Goal: Information Seeking & Learning: Learn about a topic

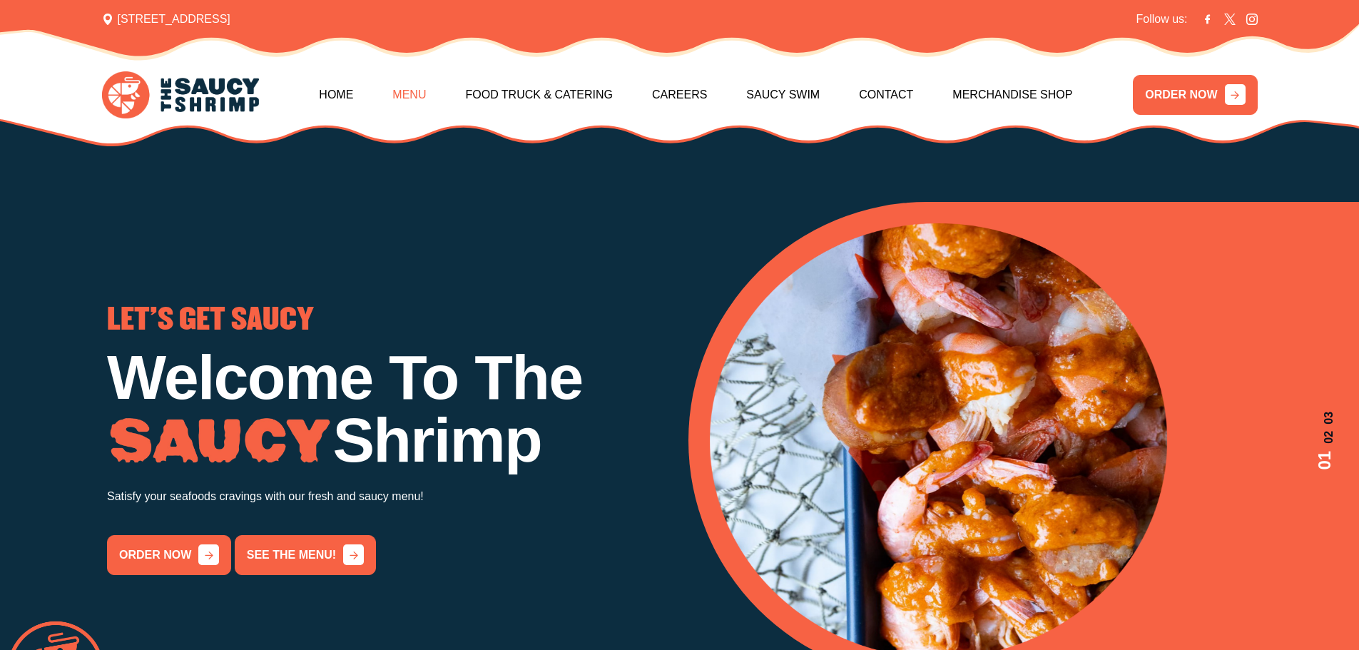
click at [404, 91] on link "Menu" at bounding box center [409, 94] width 34 height 61
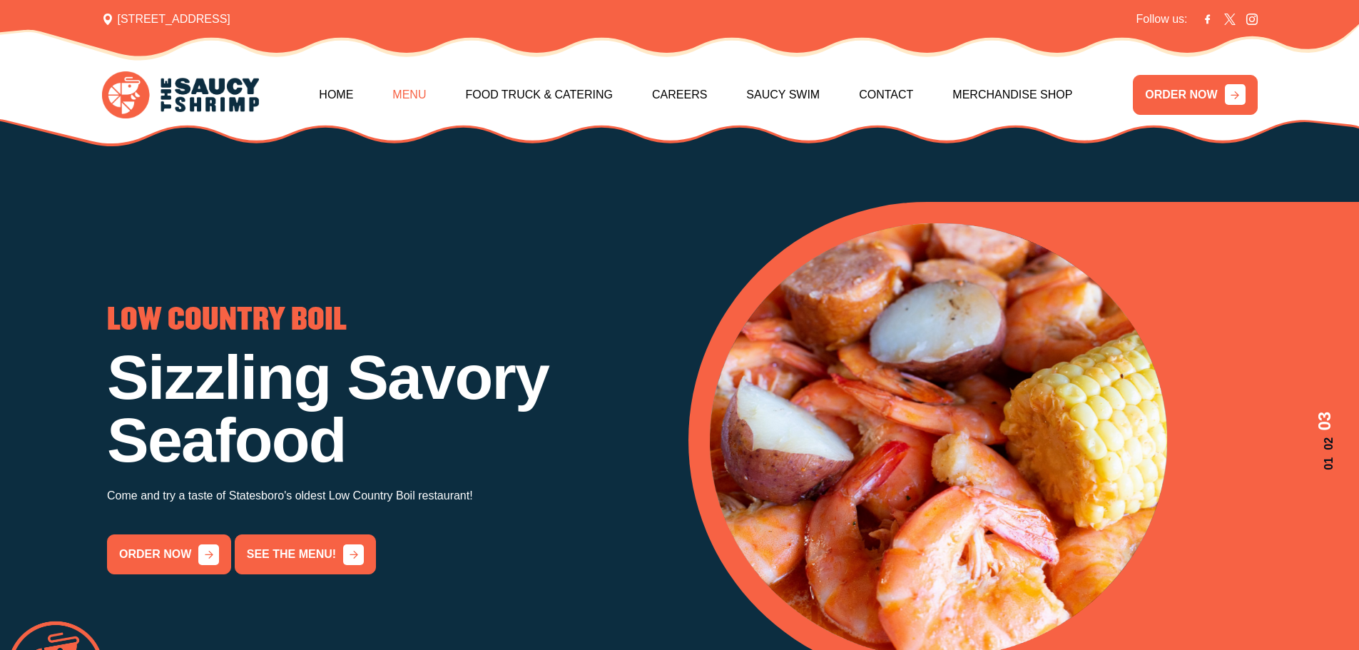
click at [401, 98] on link "Menu" at bounding box center [409, 94] width 34 height 61
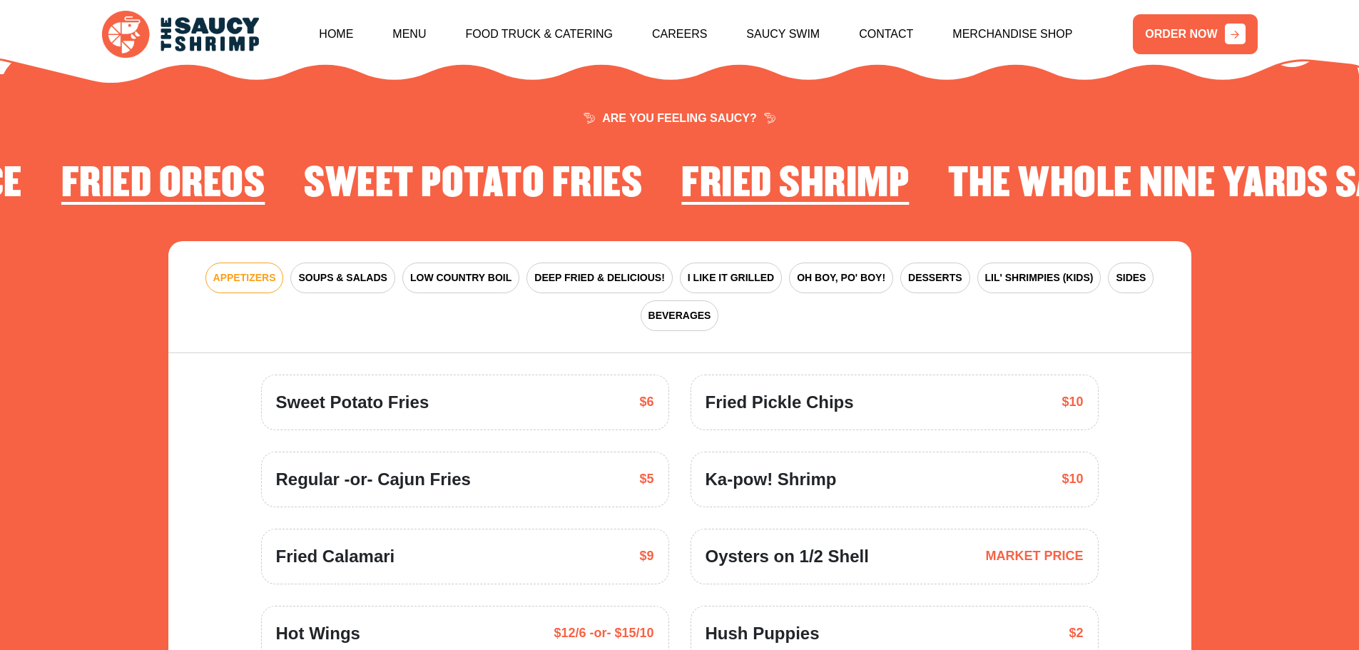
scroll to position [2094, 0]
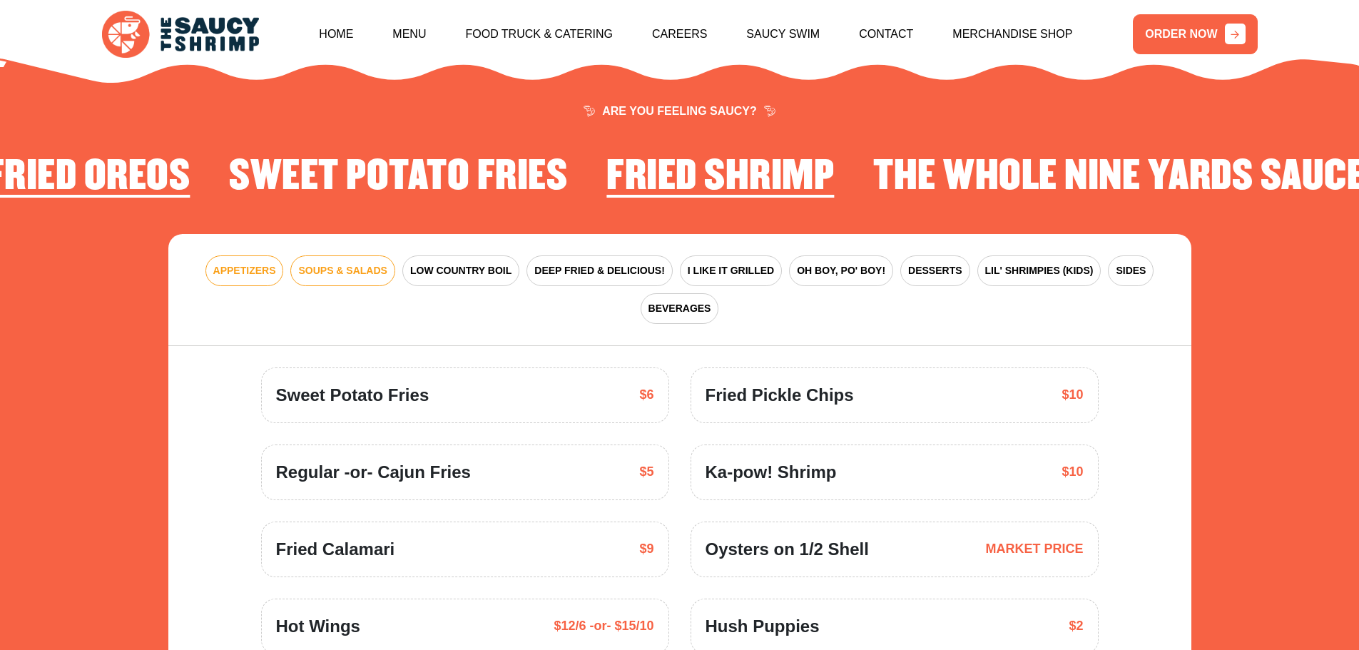
click at [309, 263] on span "SOUPS & SALADS" at bounding box center [342, 270] width 88 height 15
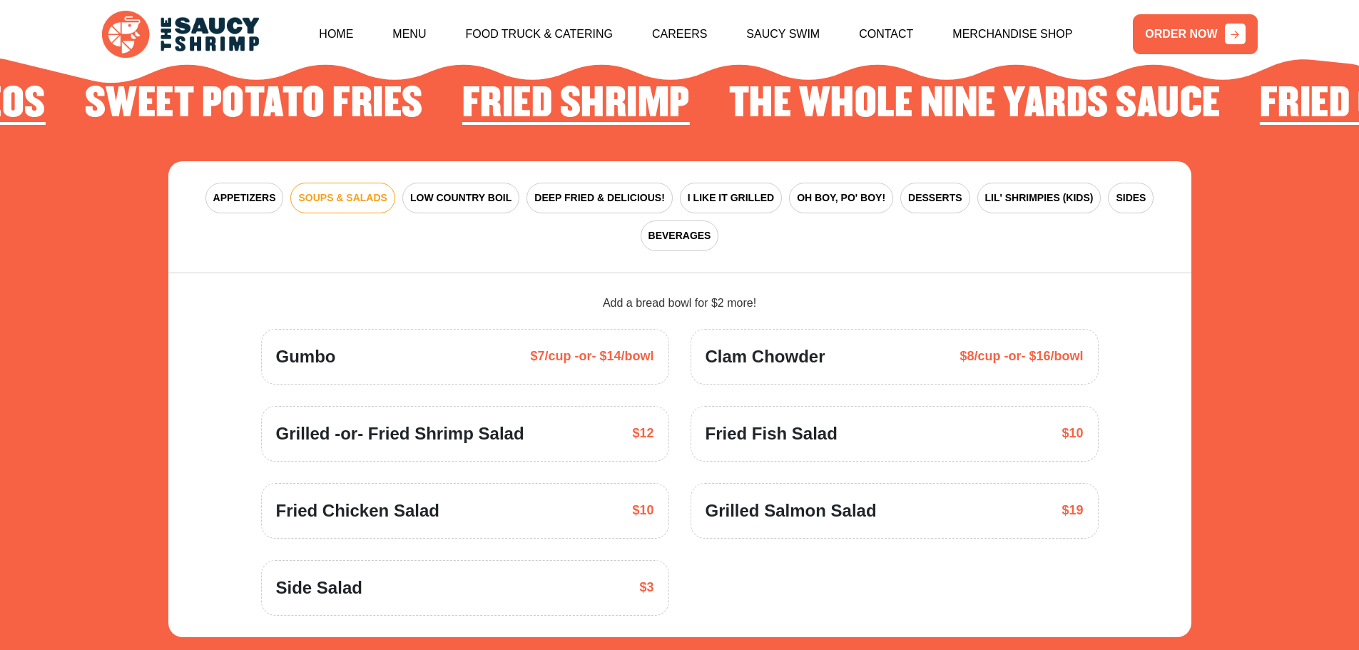
scroll to position [2166, 0]
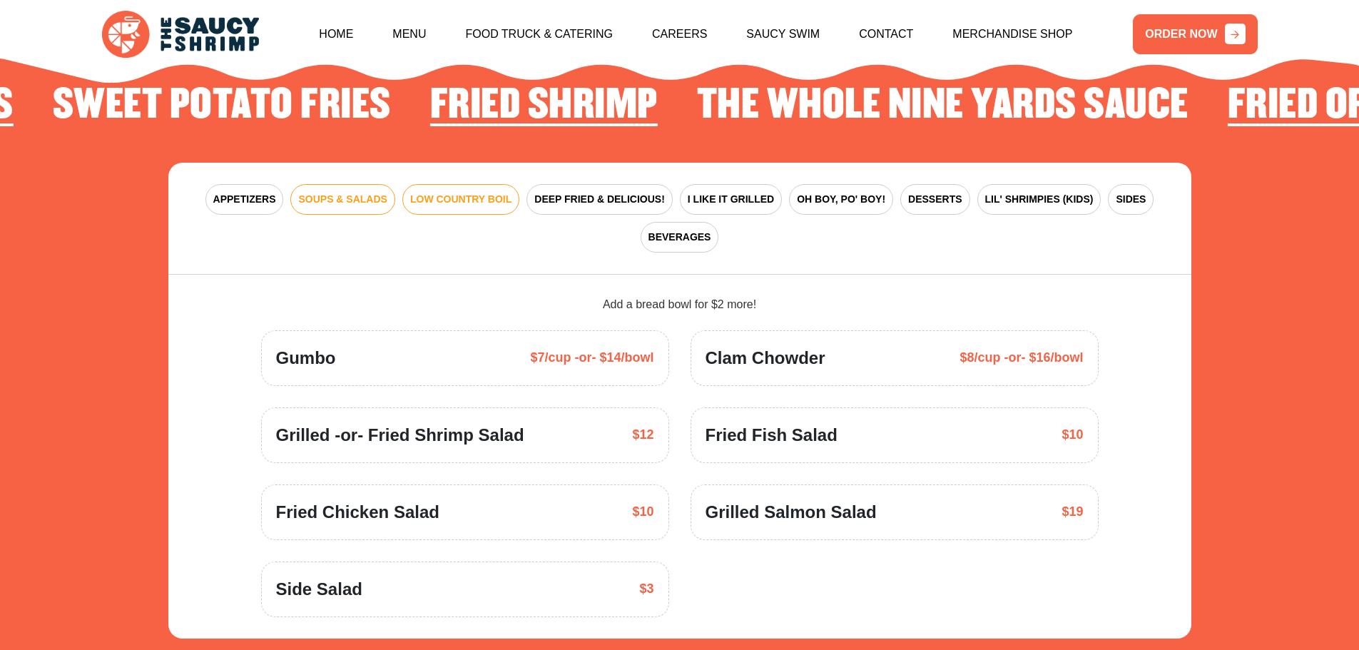
click at [434, 192] on span "LOW COUNTRY BOIL" at bounding box center [460, 199] width 101 height 15
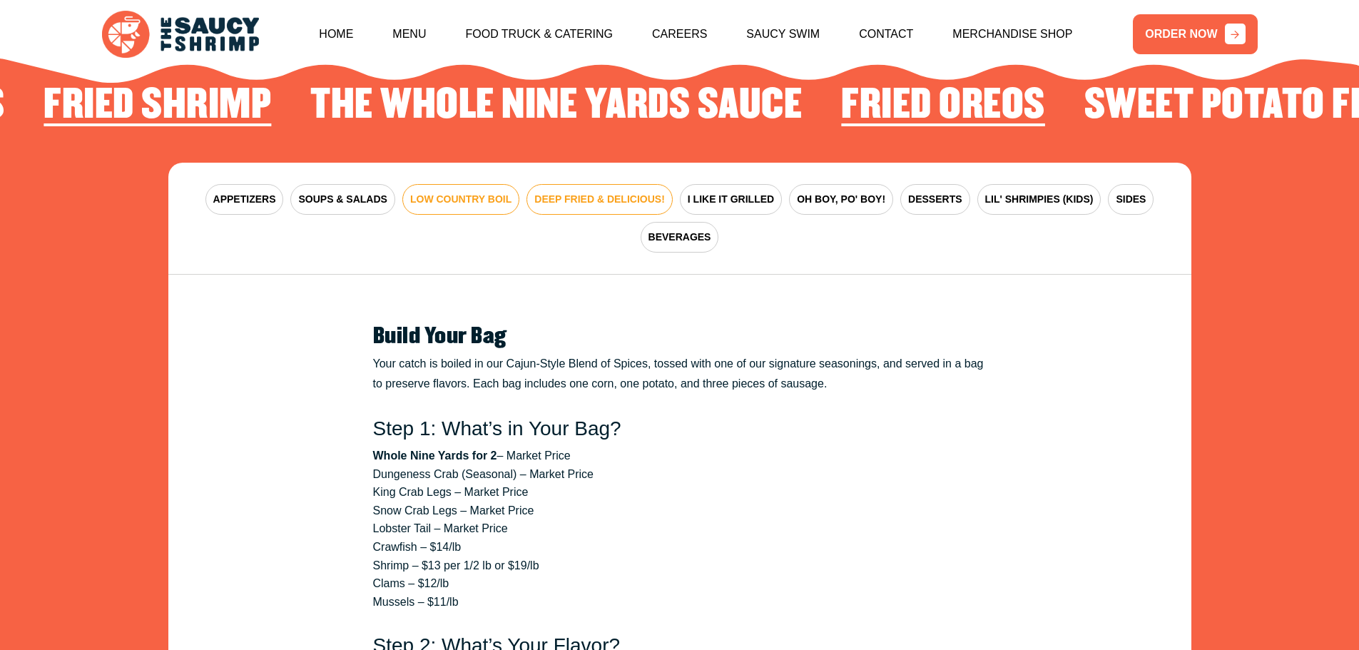
click at [573, 184] on button "DEEP FRIED & DELICIOUS!" at bounding box center [599, 199] width 146 height 31
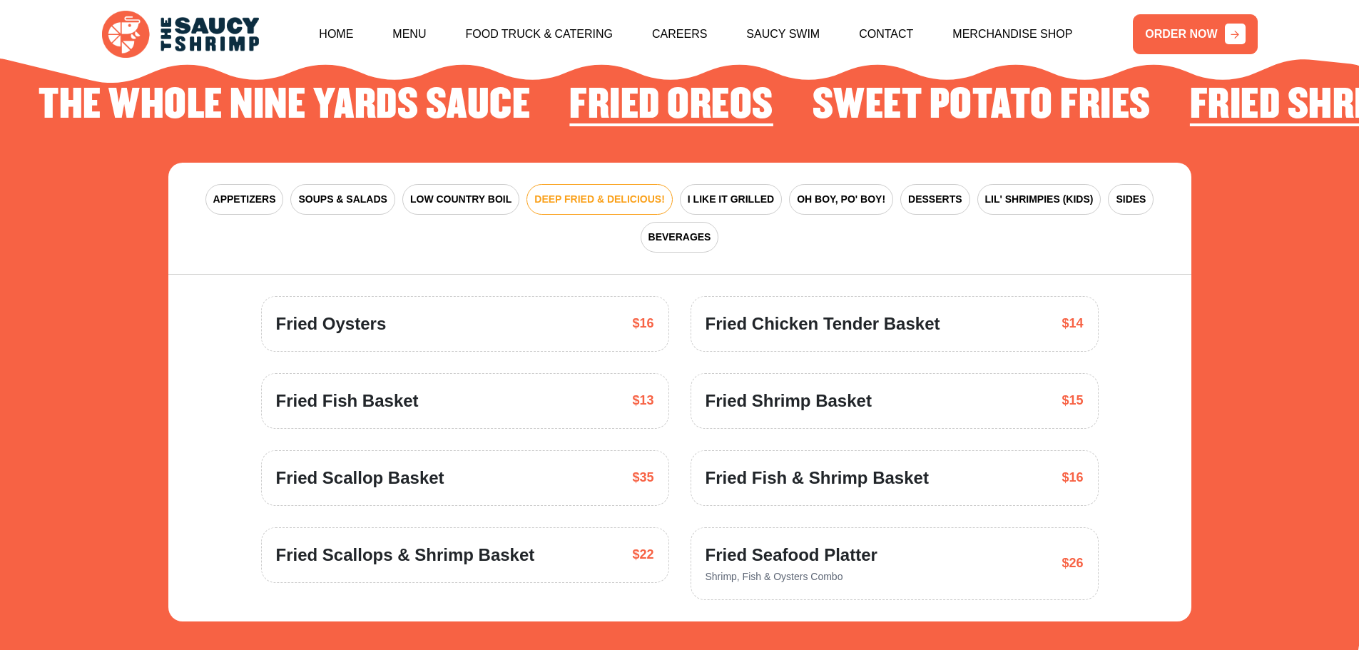
click at [829, 311] on span "Fried Chicken Tender Basket" at bounding box center [822, 324] width 235 height 26
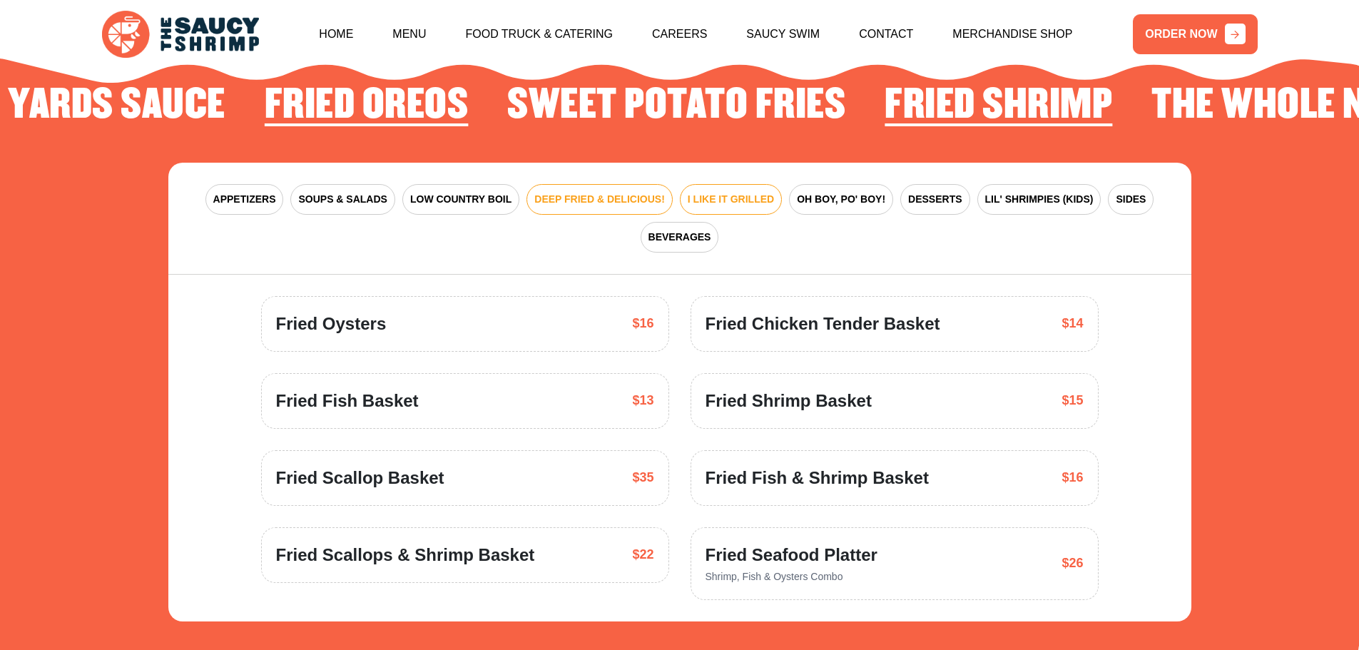
click at [737, 193] on button "I LIKE IT GRILLED" at bounding box center [731, 199] width 102 height 31
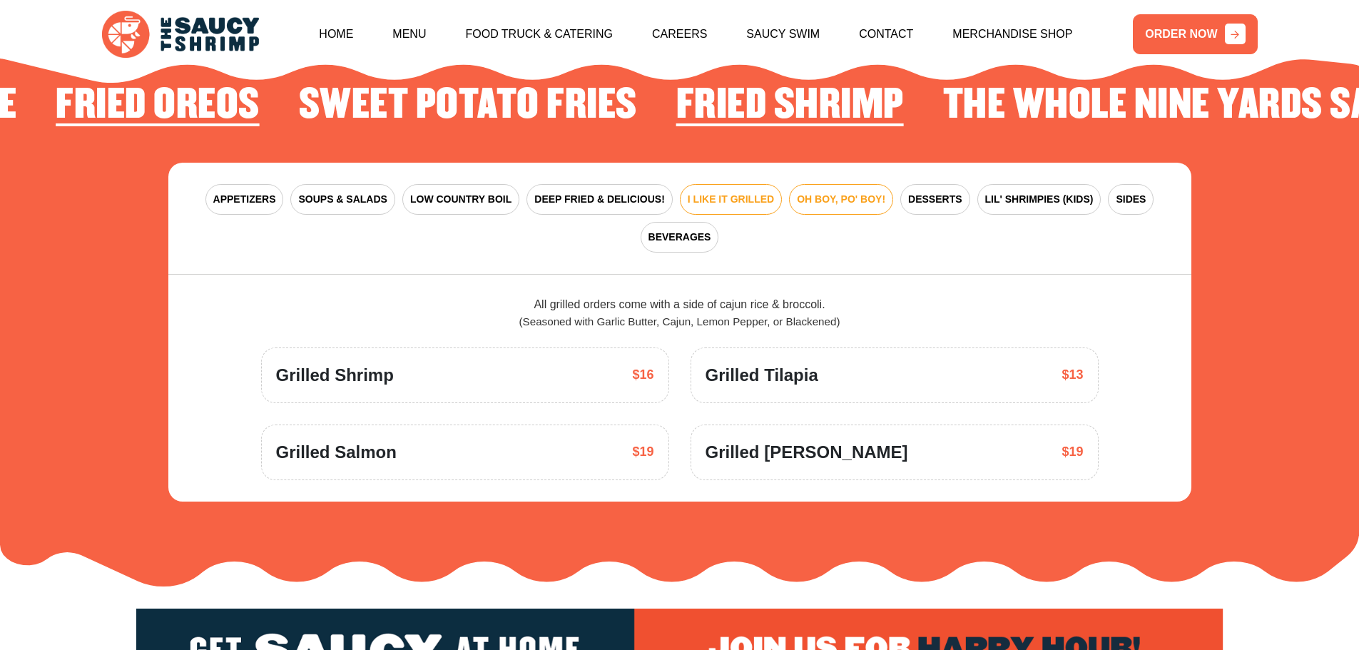
click at [839, 192] on span "OH BOY, PO' BOY!" at bounding box center [841, 199] width 88 height 15
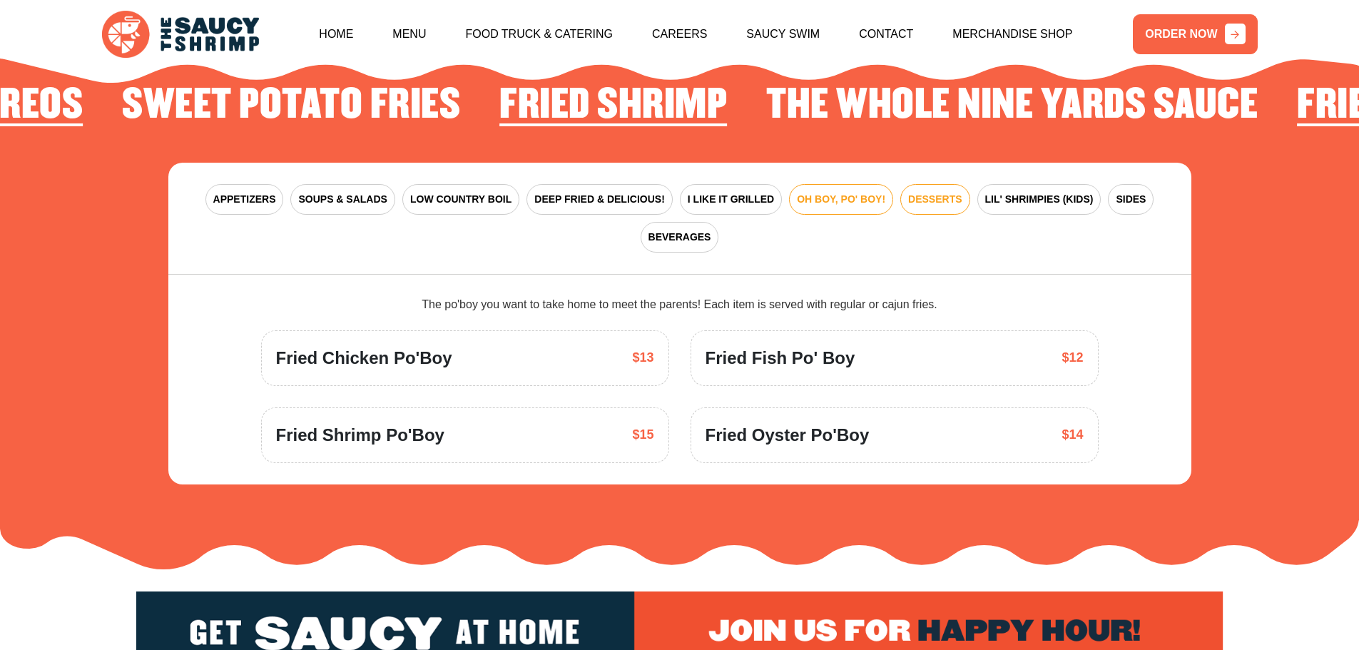
click at [932, 192] on span "DESSERTS" at bounding box center [934, 199] width 53 height 15
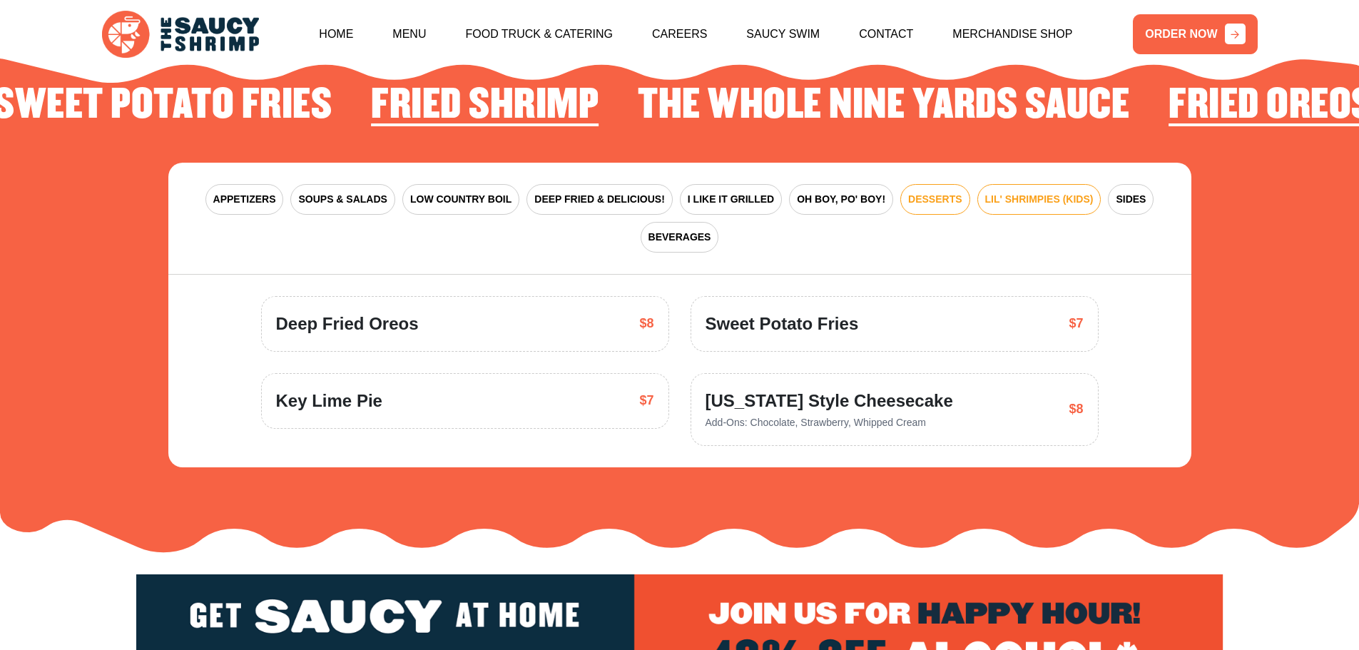
click at [1002, 184] on button "LIL' SHRIMPIES (KIDS)" at bounding box center [1039, 199] width 124 height 31
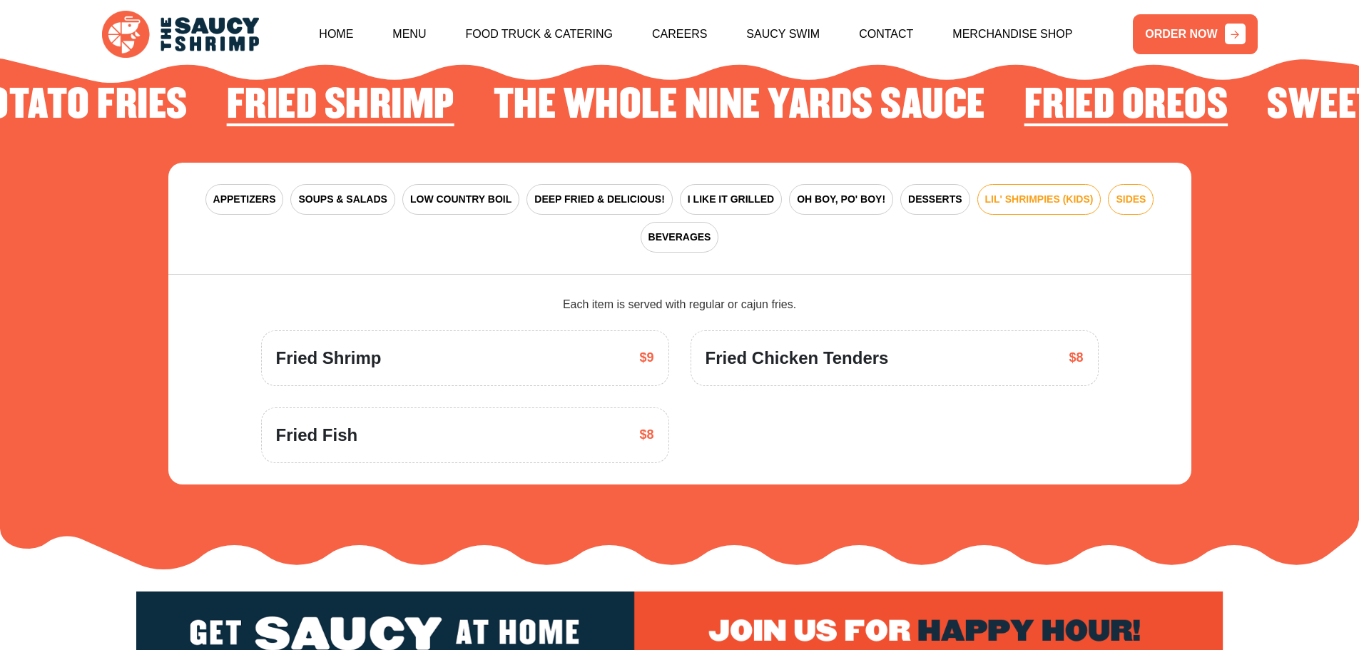
click at [1132, 192] on span "SIDES" at bounding box center [1130, 199] width 30 height 15
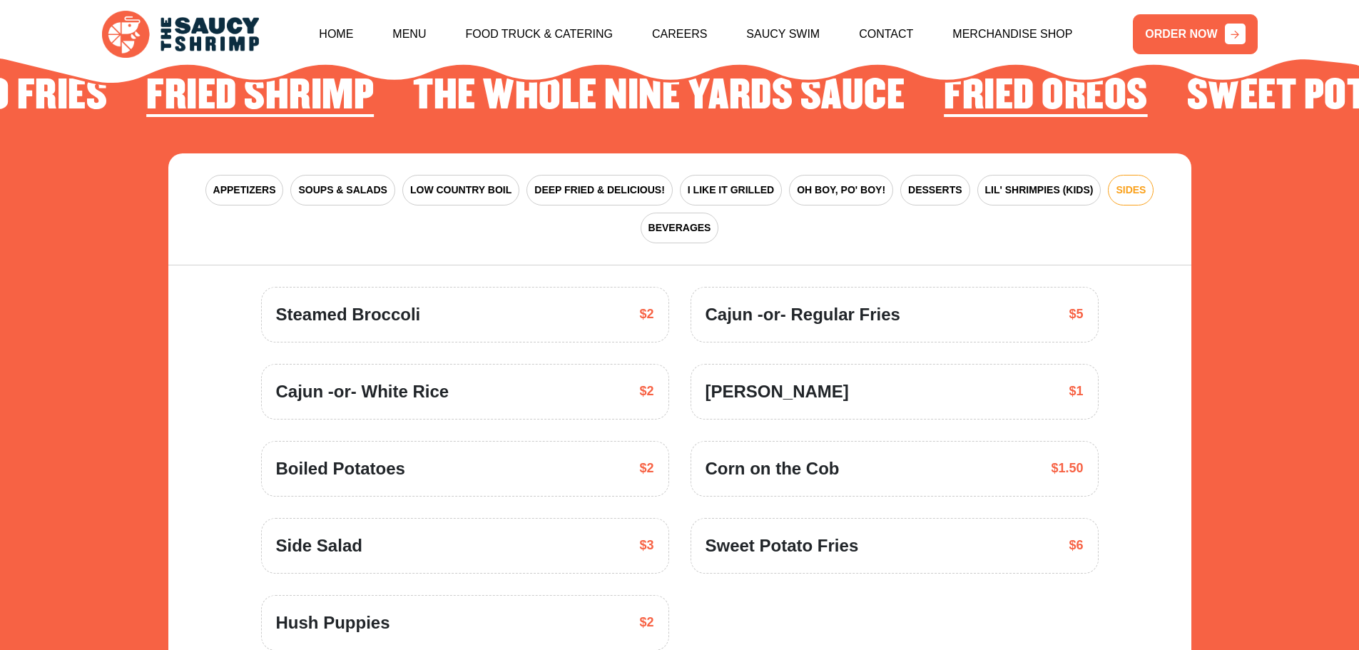
scroll to position [2237, 0]
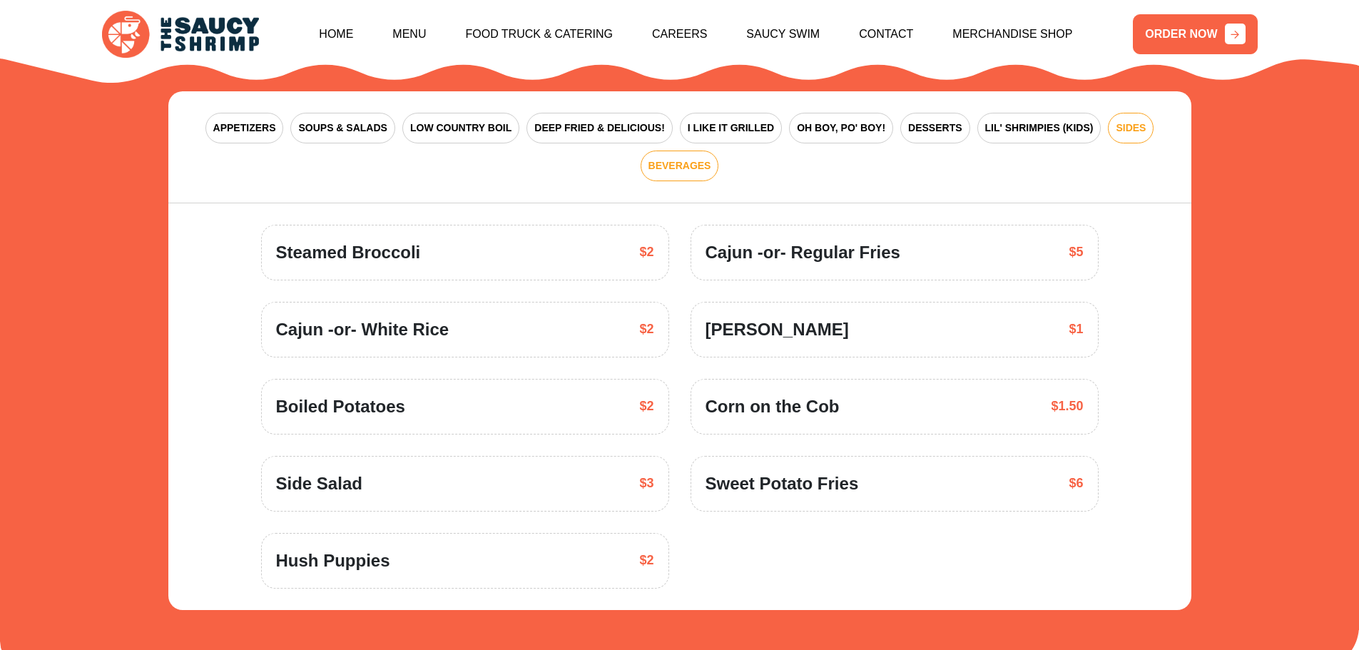
click at [694, 154] on button "BEVERAGES" at bounding box center [679, 165] width 78 height 31
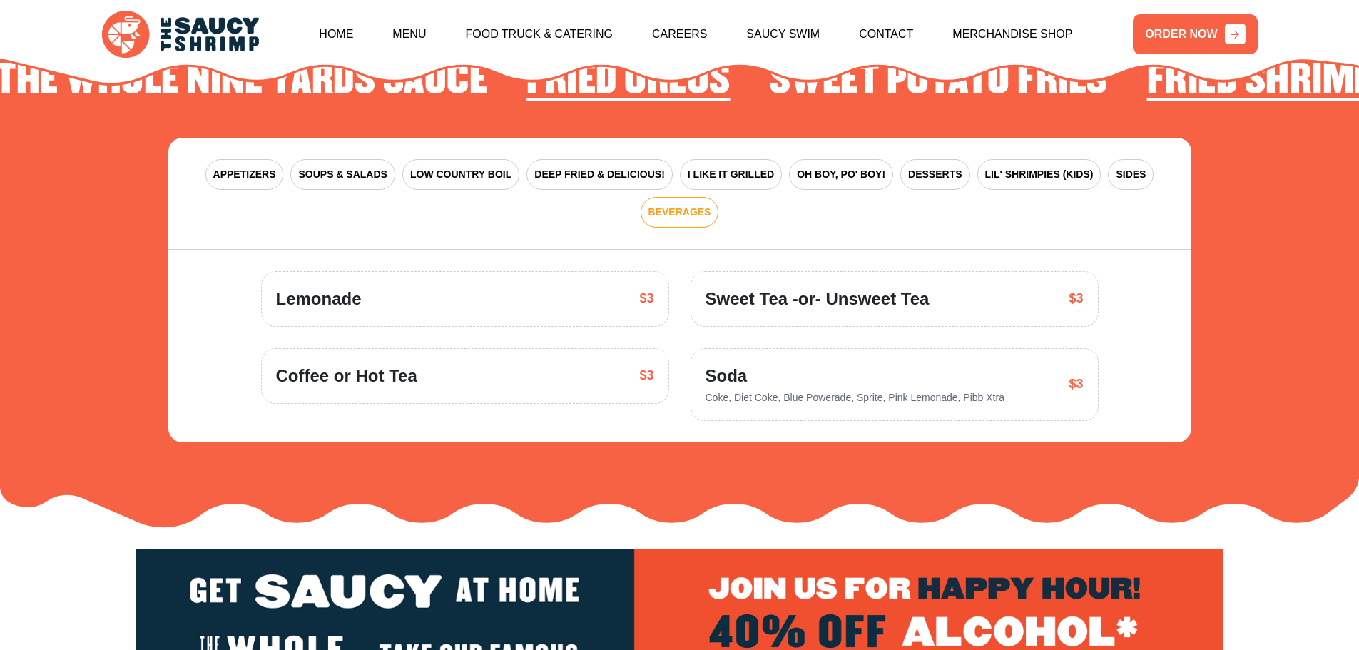
scroll to position [2166, 0]
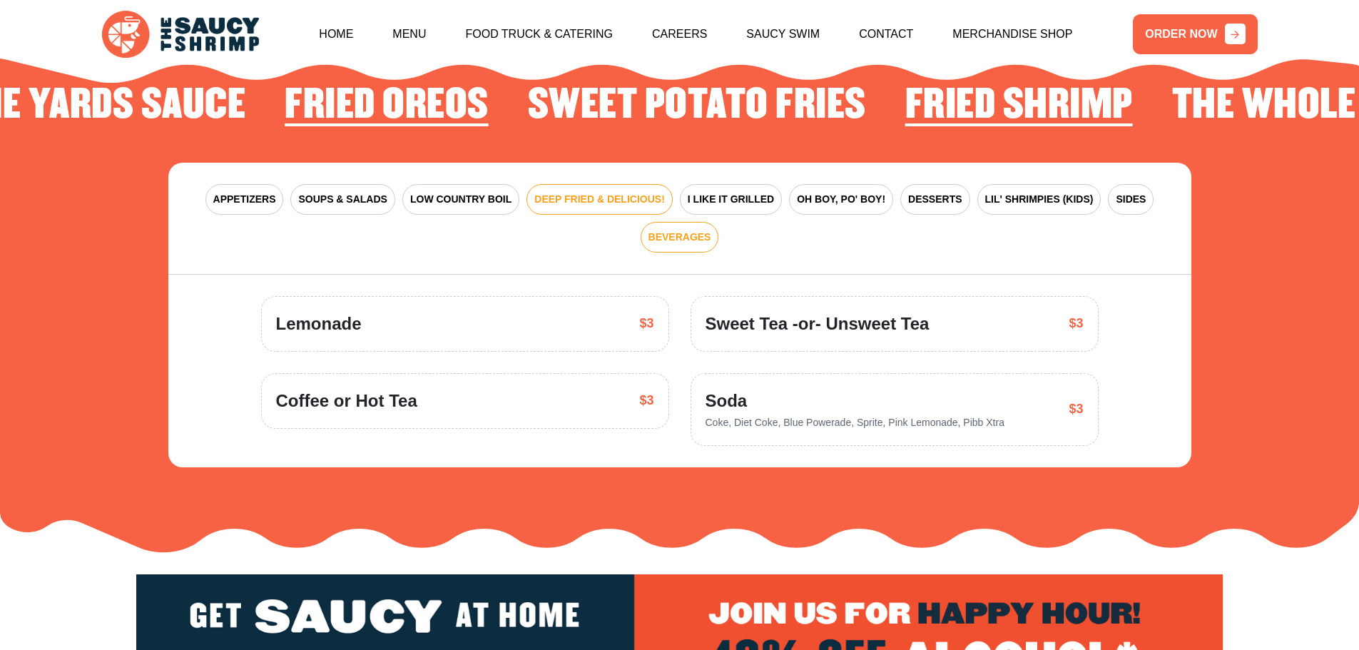
click at [580, 184] on button "DEEP FRIED & DELICIOUS!" at bounding box center [599, 199] width 146 height 31
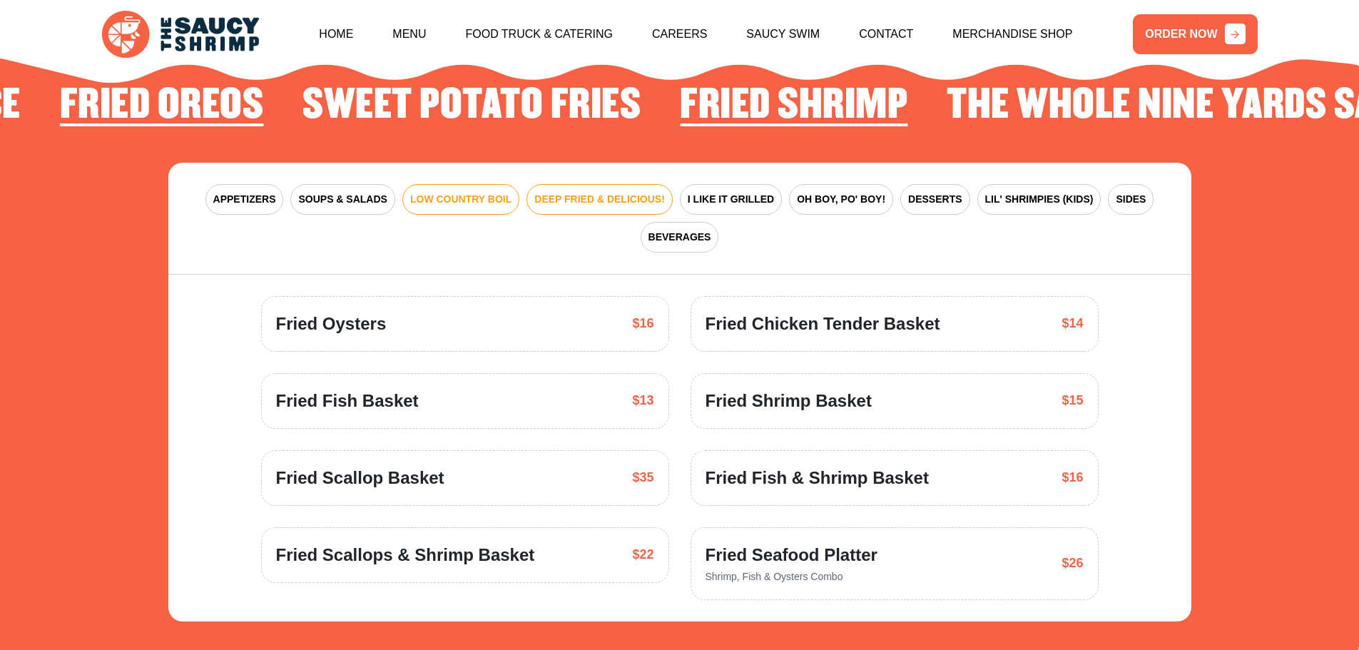
click at [467, 192] on span "LOW COUNTRY BOIL" at bounding box center [460, 199] width 101 height 15
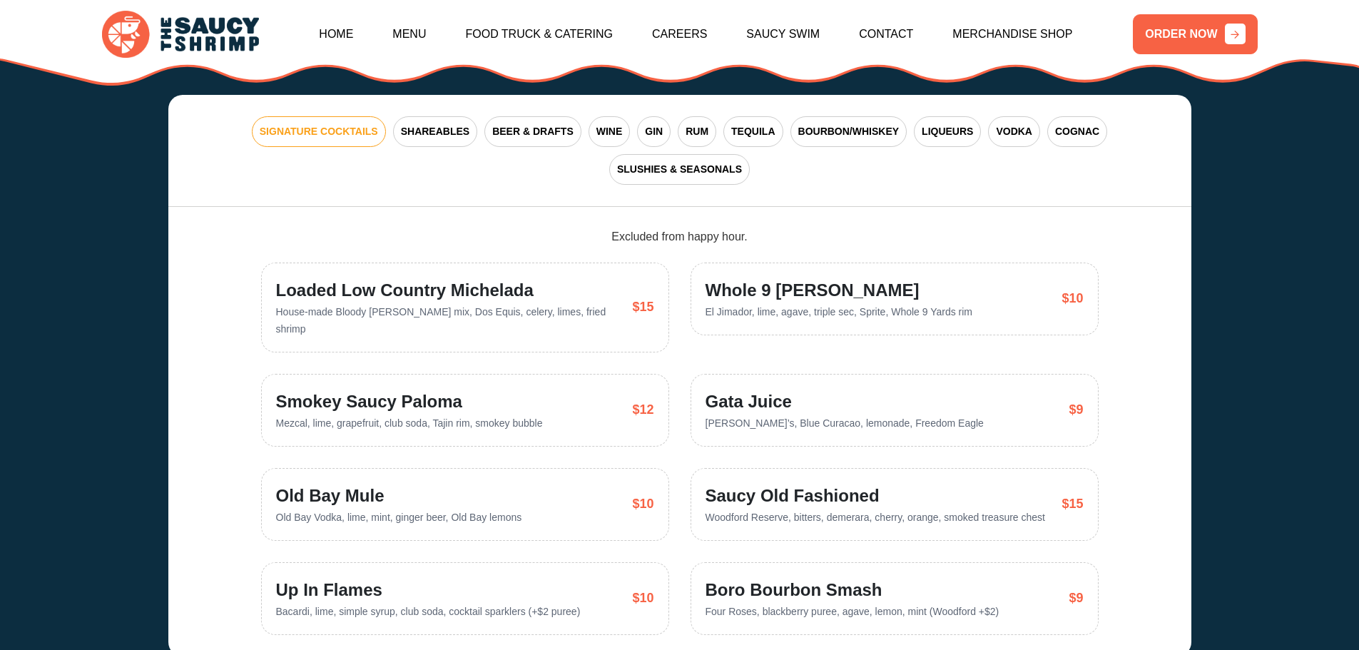
scroll to position [3592, 0]
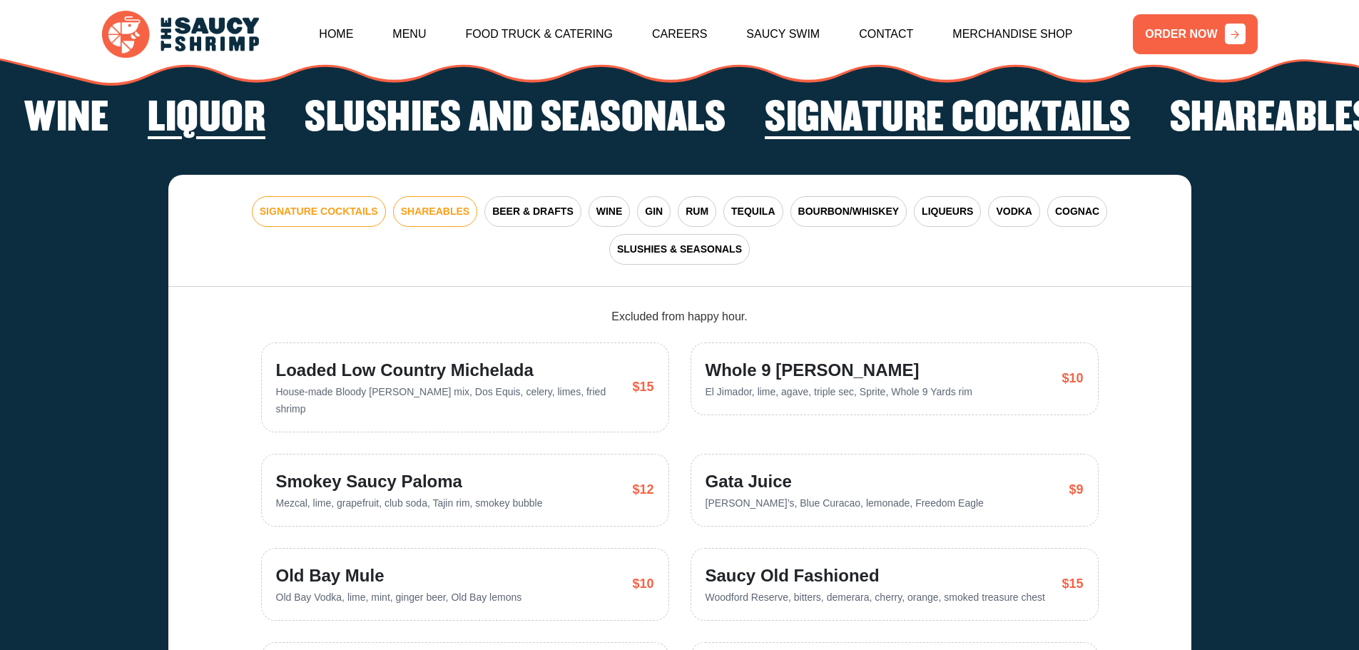
click at [438, 204] on span "SHAREABLES" at bounding box center [435, 211] width 68 height 15
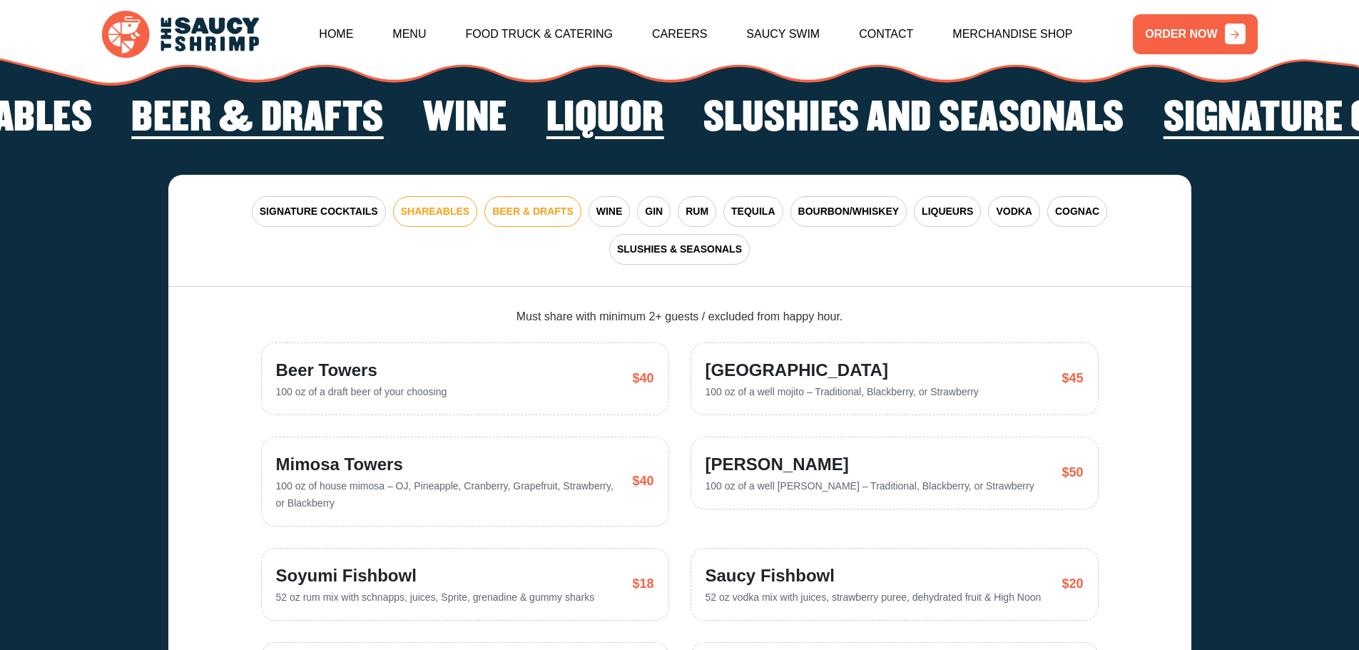
click at [550, 204] on span "BEER & DRAFTS" at bounding box center [532, 211] width 81 height 15
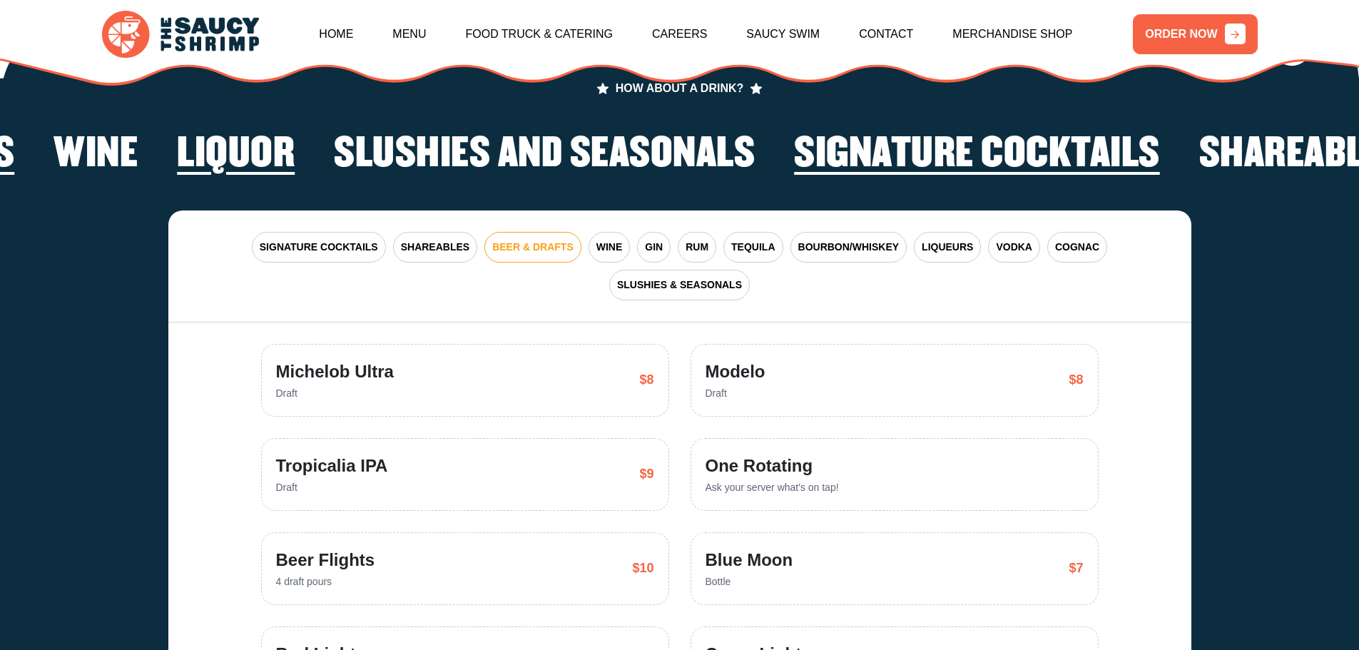
scroll to position [3449, 0]
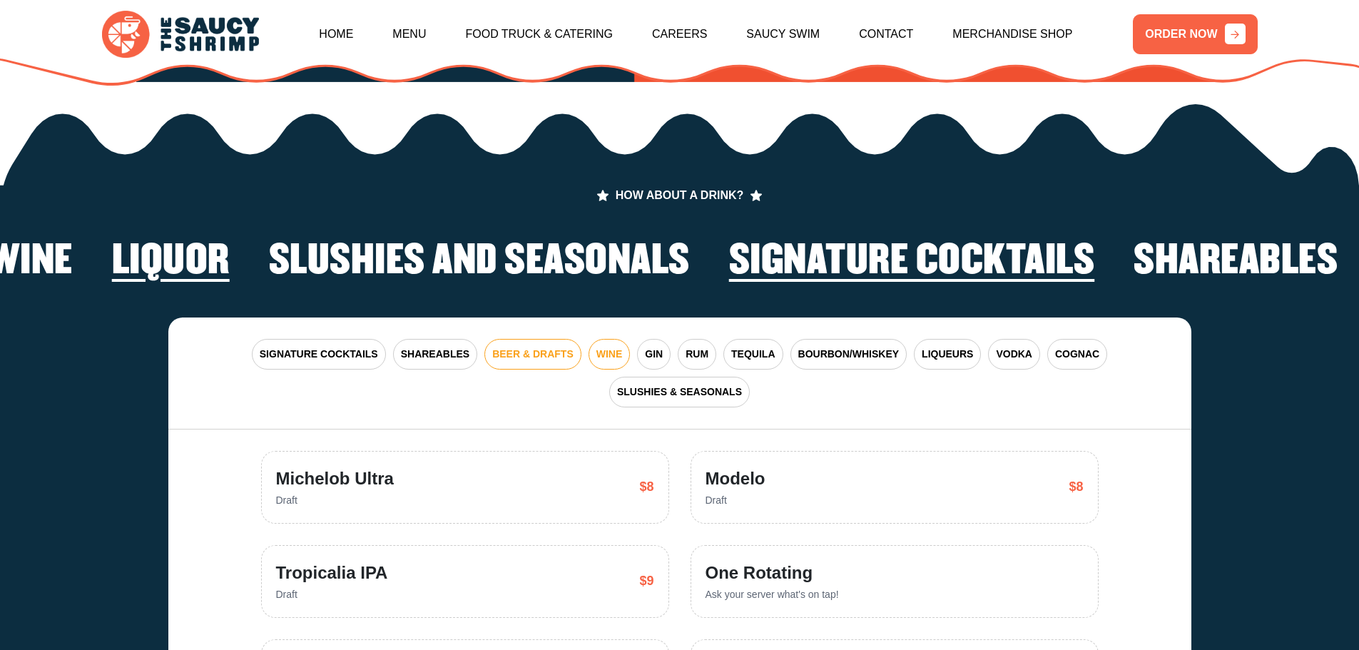
click at [623, 339] on button "WINE" at bounding box center [609, 354] width 42 height 31
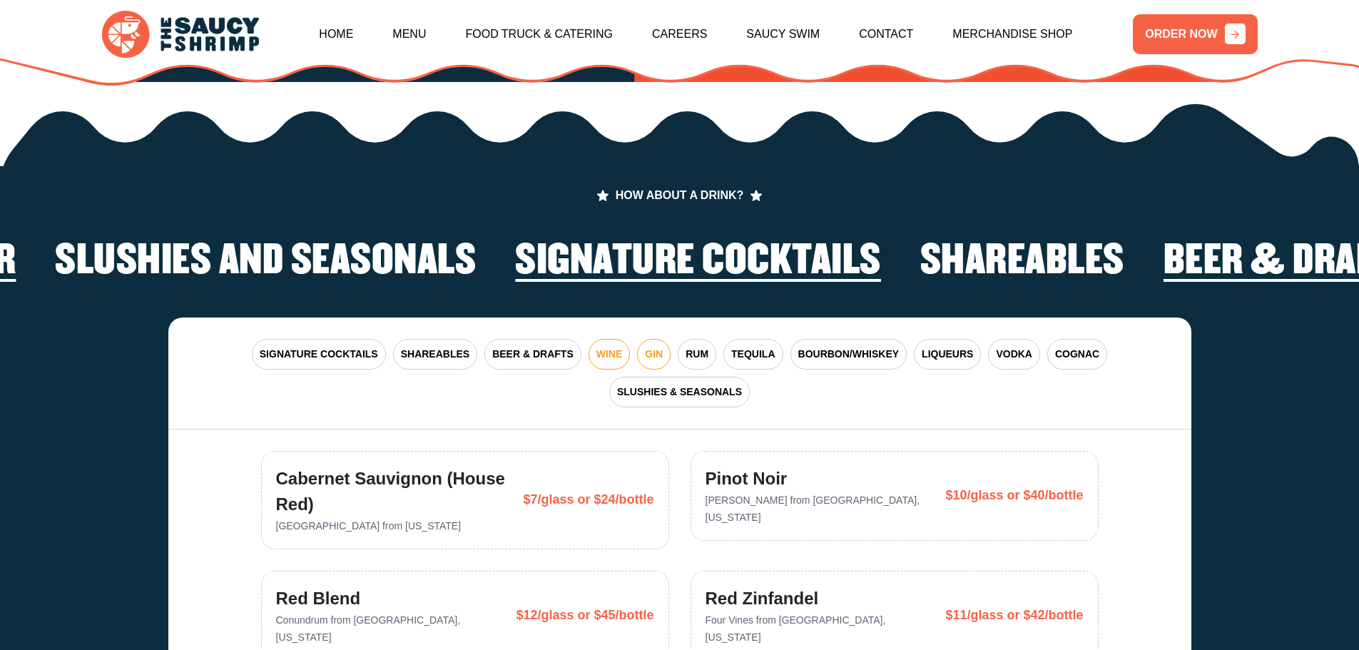
click at [658, 343] on button "GIN" at bounding box center [654, 354] width 34 height 31
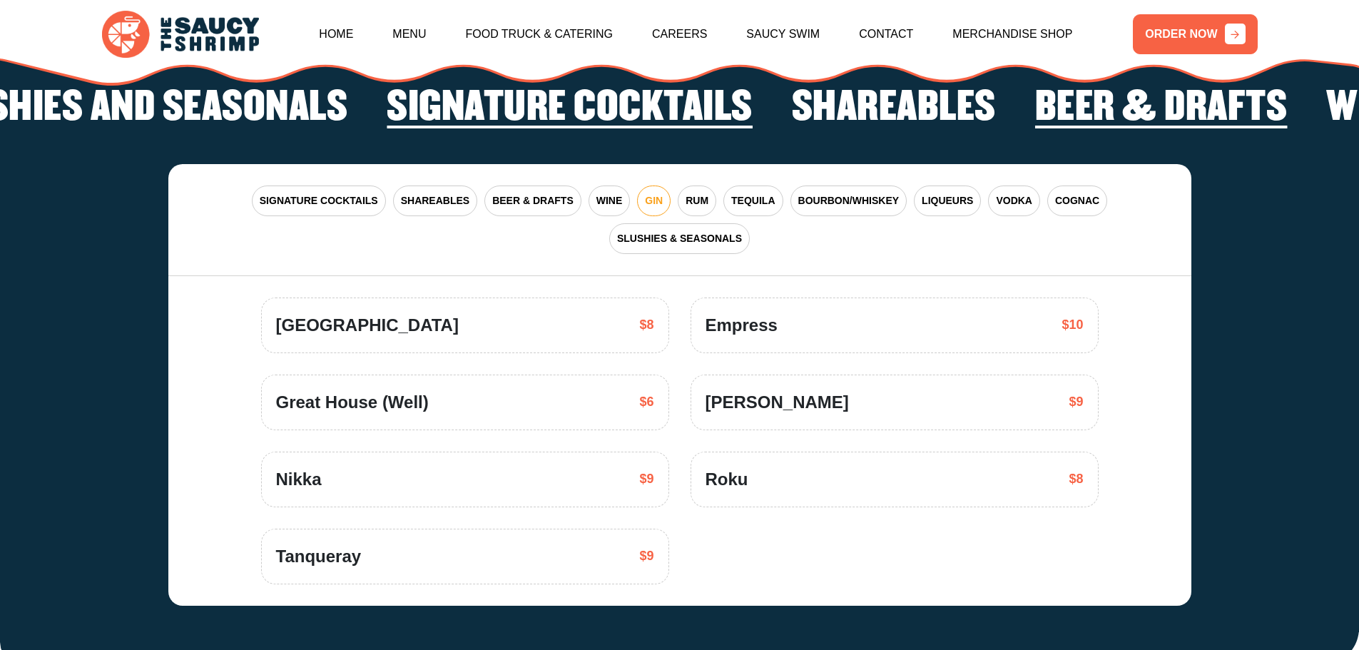
scroll to position [3592, 0]
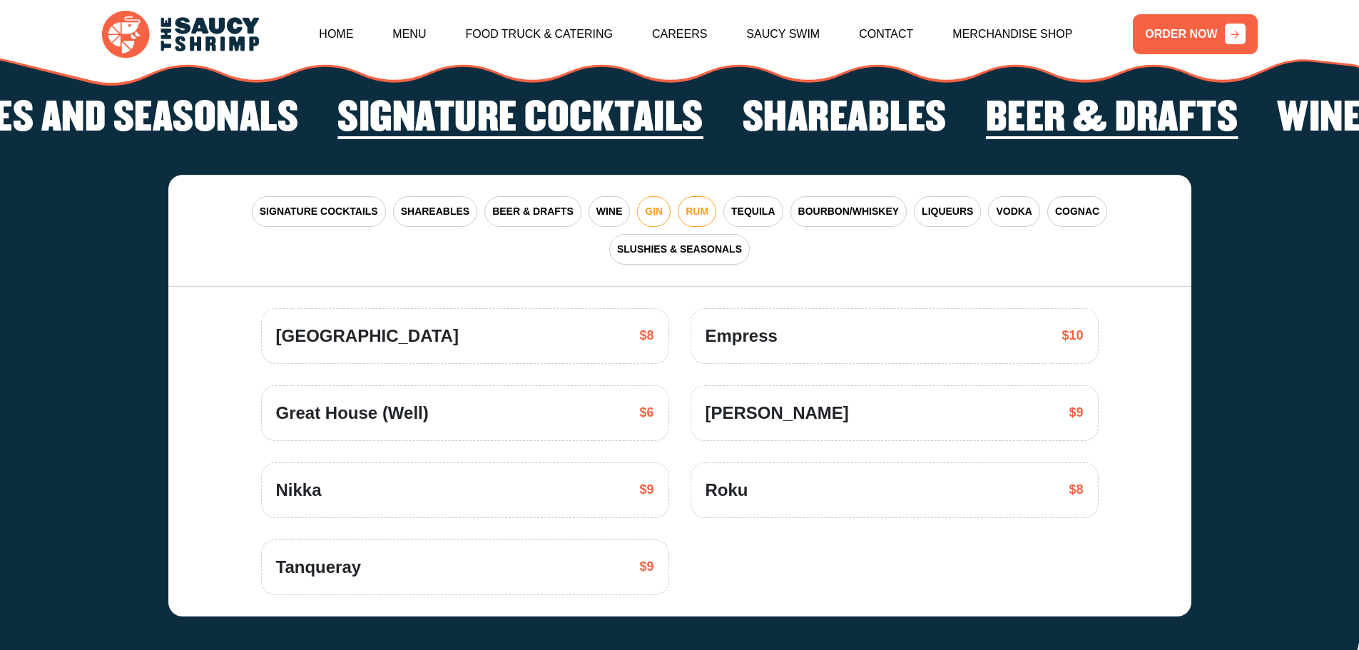
click at [684, 196] on button "RUM" at bounding box center [696, 211] width 39 height 31
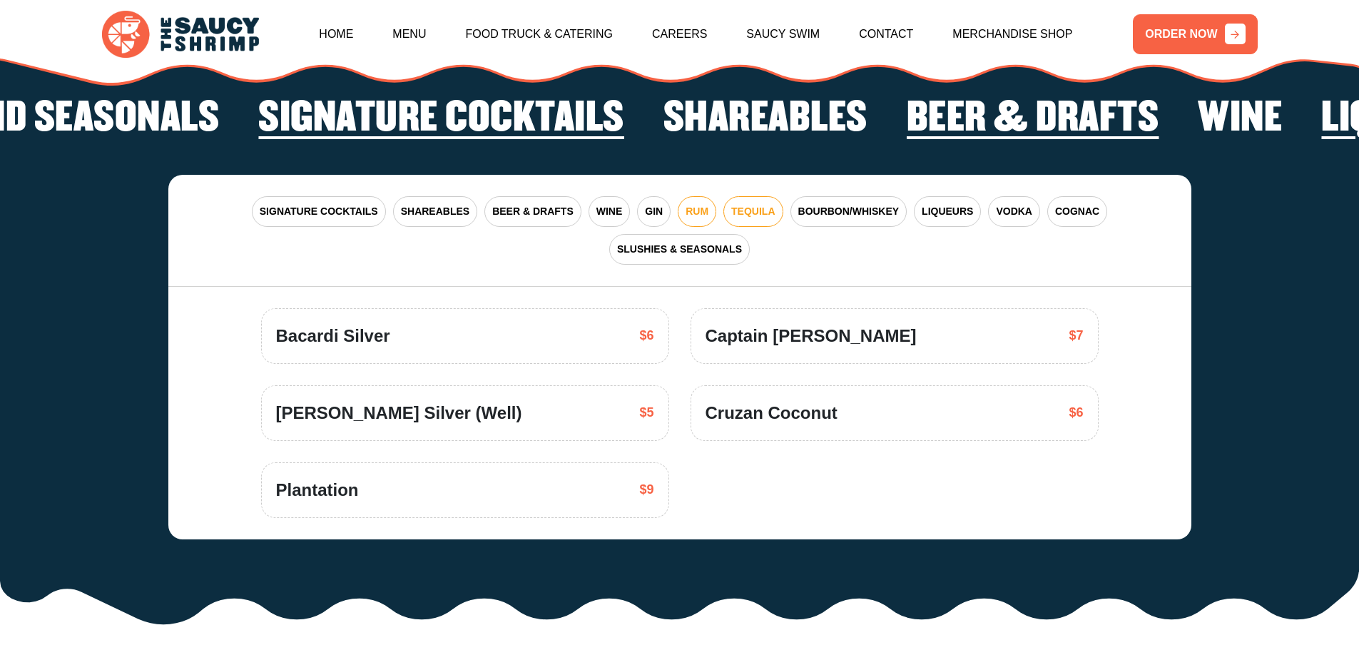
click at [756, 204] on span "TEQUILA" at bounding box center [753, 211] width 44 height 15
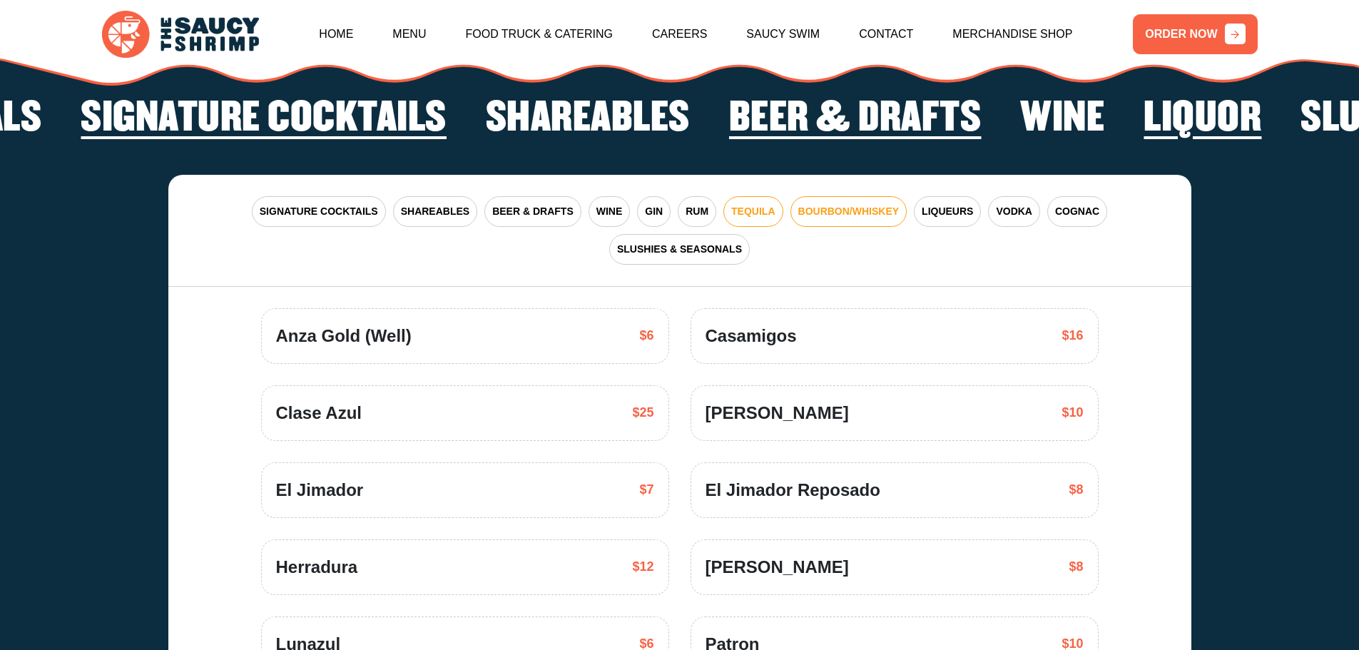
click at [825, 204] on span "BOURBON/WHISKEY" at bounding box center [848, 211] width 101 height 15
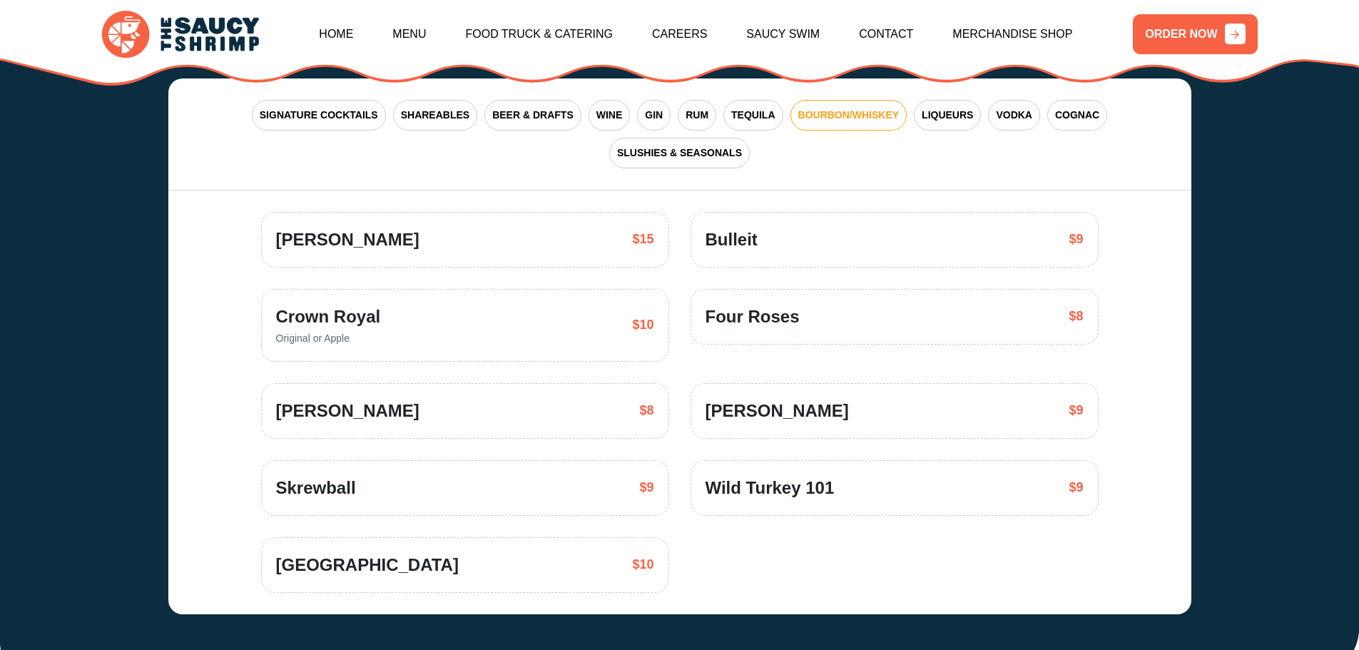
scroll to position [3663, 0]
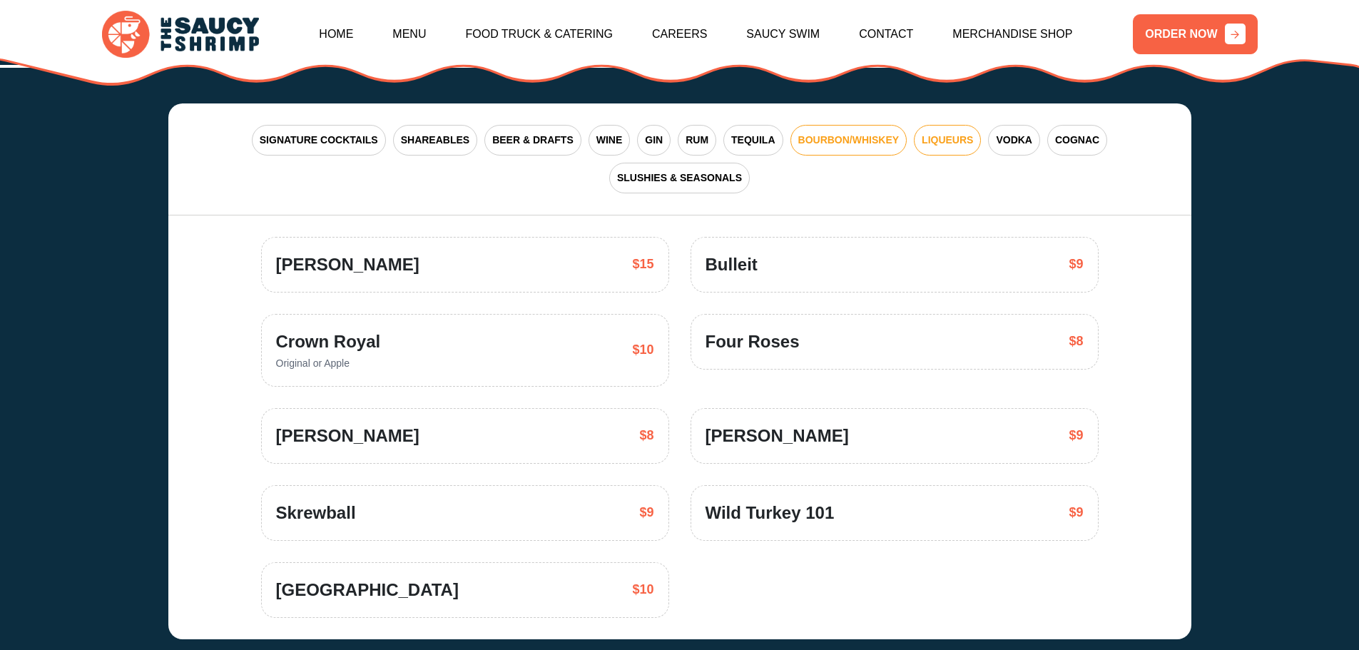
click at [948, 133] on span "LIQUEURS" at bounding box center [946, 140] width 51 height 15
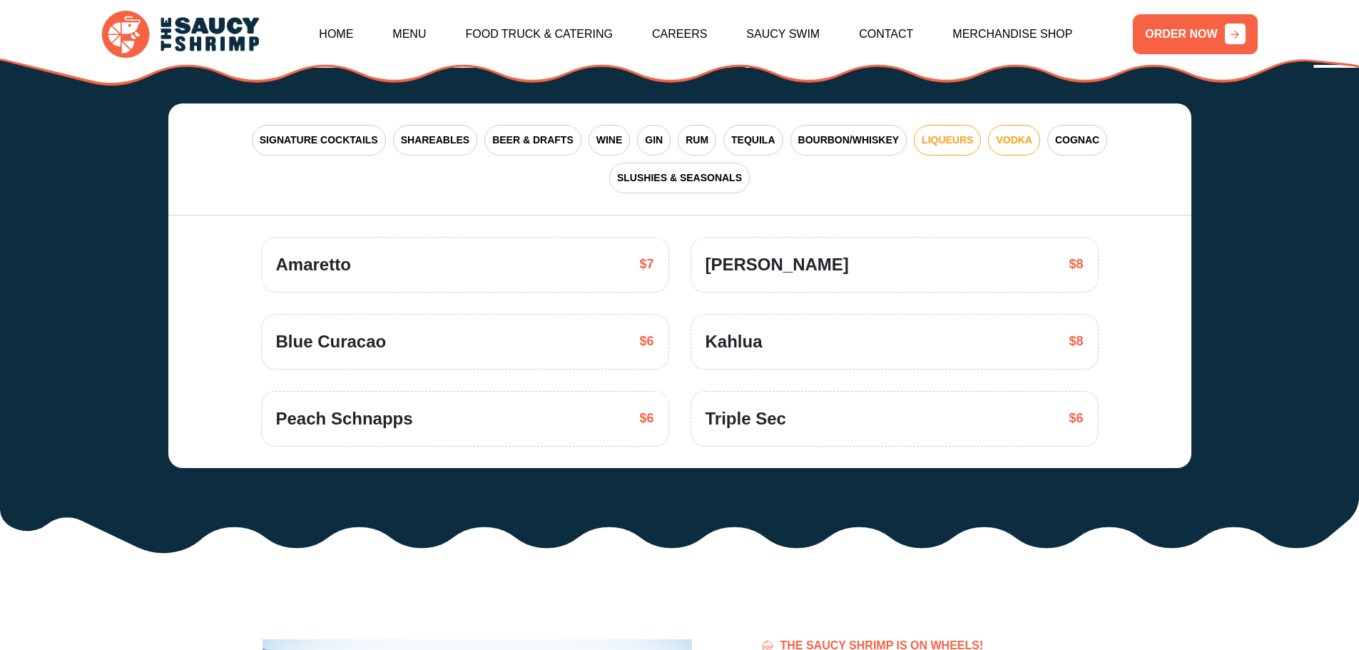
click at [1025, 133] on span "VODKA" at bounding box center [1014, 140] width 36 height 15
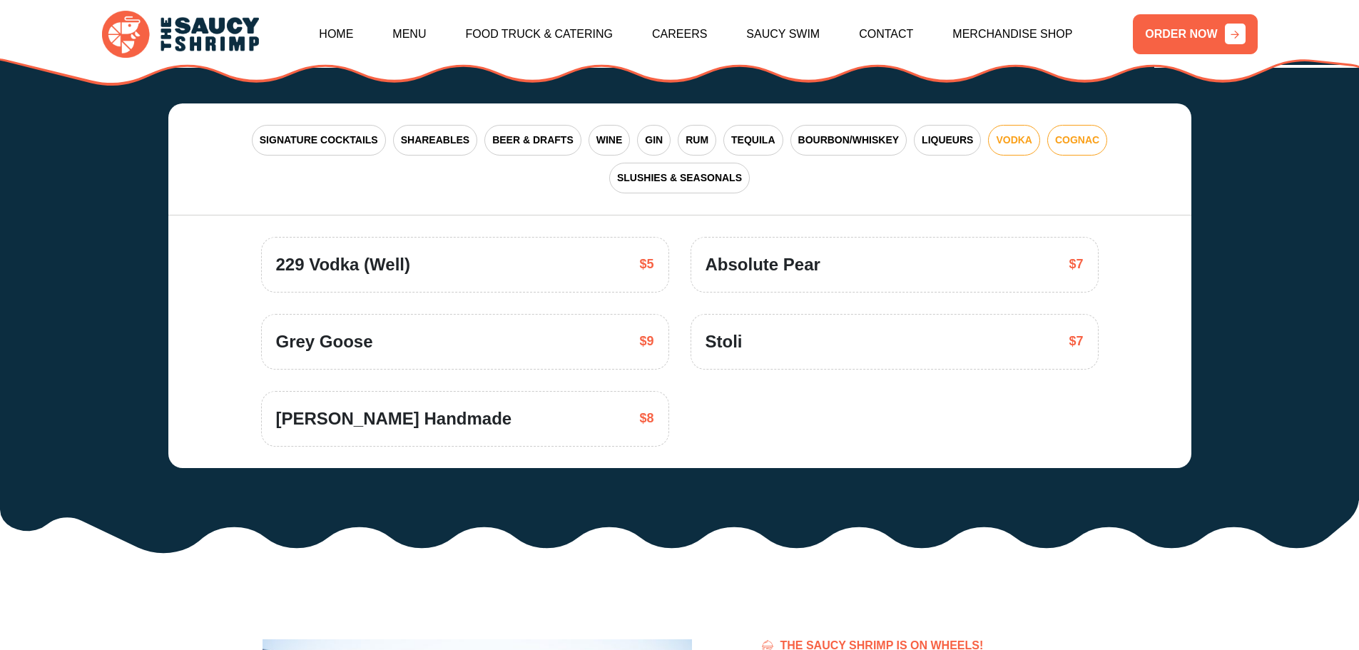
click at [1079, 133] on span "COGNAC" at bounding box center [1077, 140] width 44 height 15
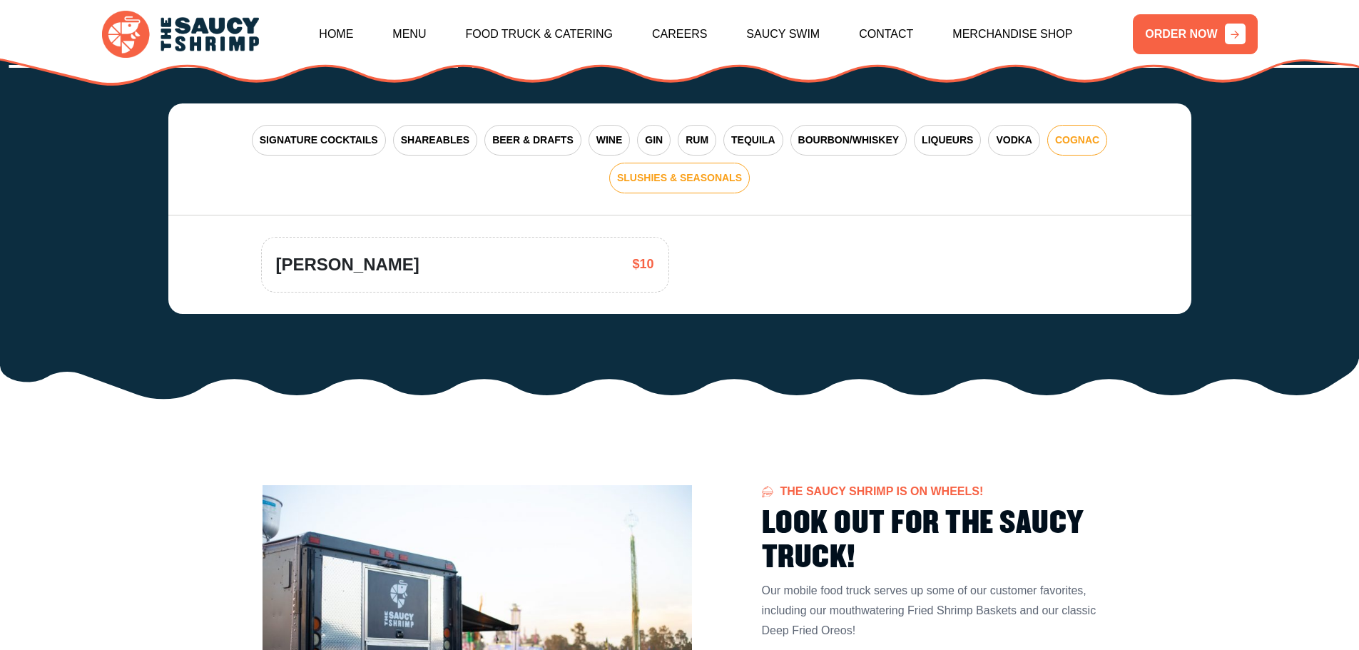
click at [706, 170] on span "SLUSHIES & SEASONALS" at bounding box center [679, 177] width 125 height 15
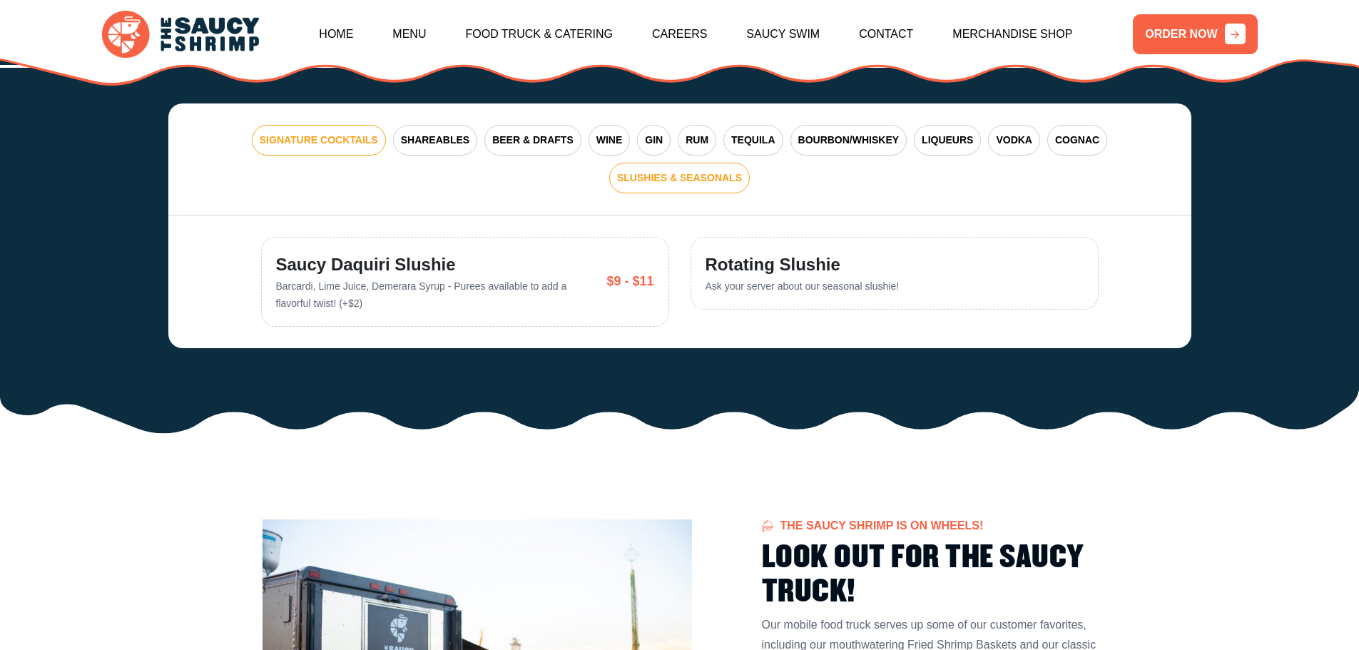
click at [358, 133] on span "SIGNATURE COCKTAILS" at bounding box center [319, 140] width 118 height 15
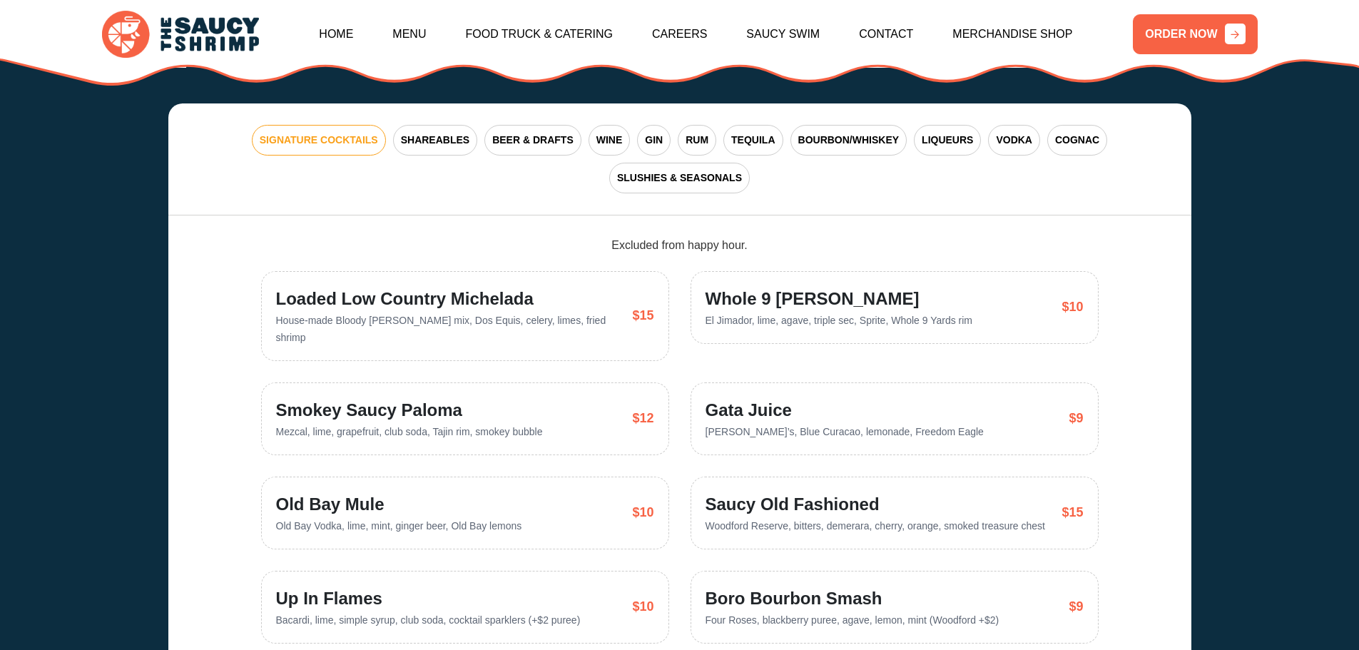
scroll to position [3735, 0]
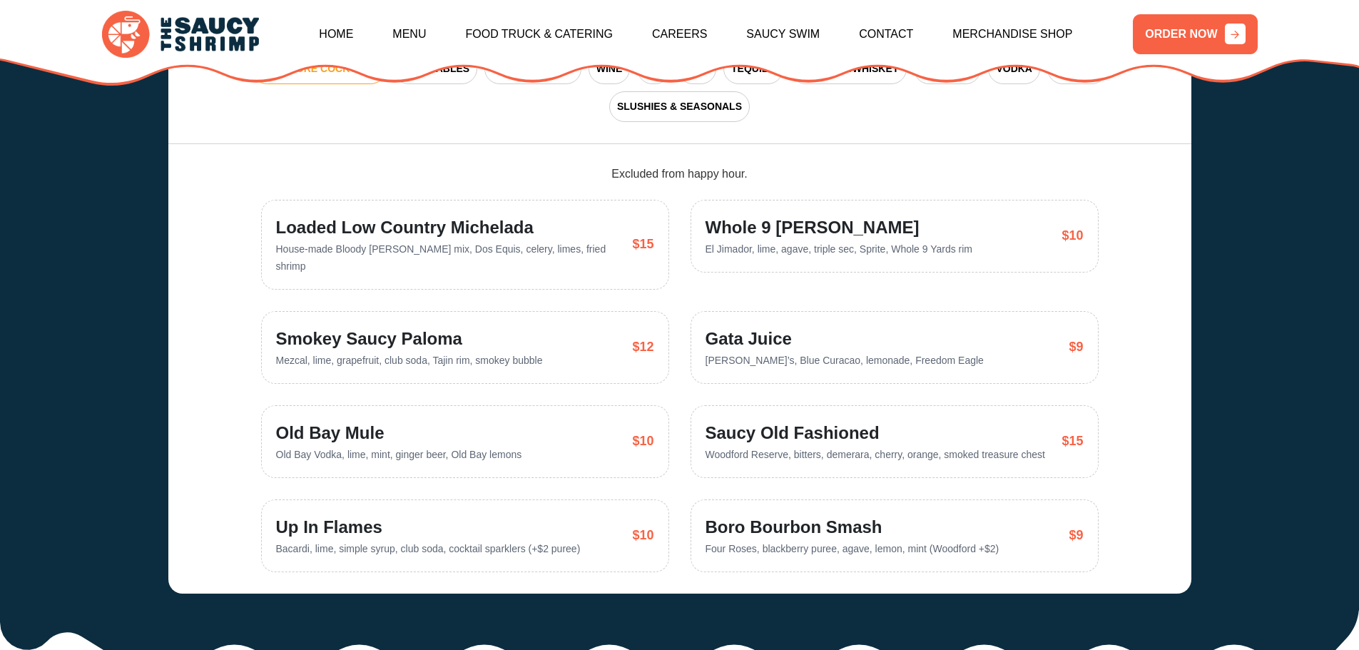
click at [740, 326] on span "Gata Juice" at bounding box center [844, 339] width 278 height 26
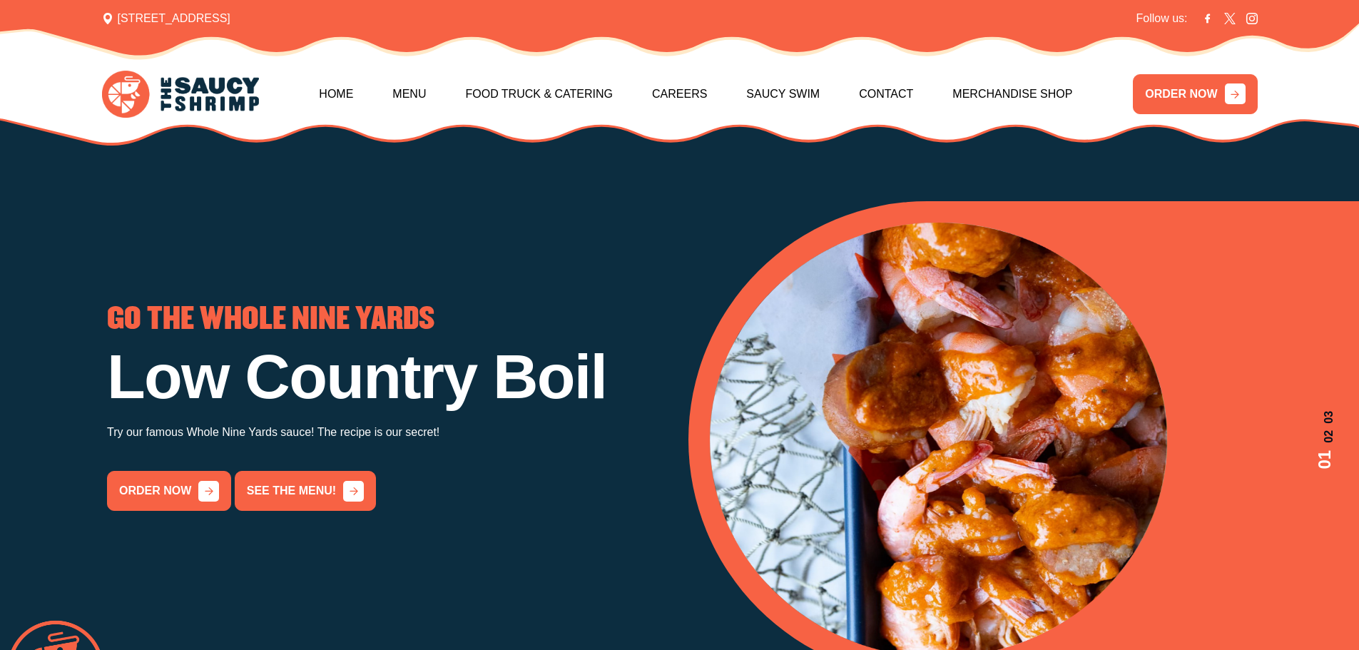
scroll to position [0, 0]
